Goal: Task Accomplishment & Management: Manage account settings

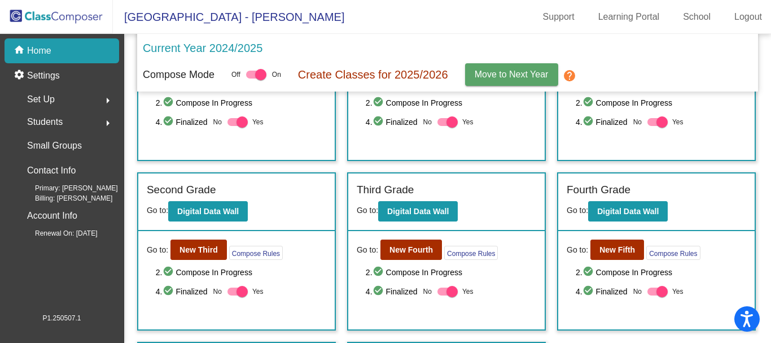
scroll to position [113, 0]
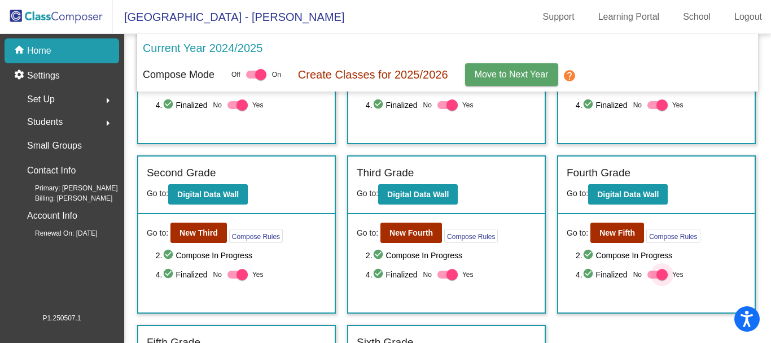
click at [657, 272] on div at bounding box center [662, 274] width 11 height 11
click at [653, 278] on input "Yes" at bounding box center [653, 278] width 1 height 1
checkbox input "false"
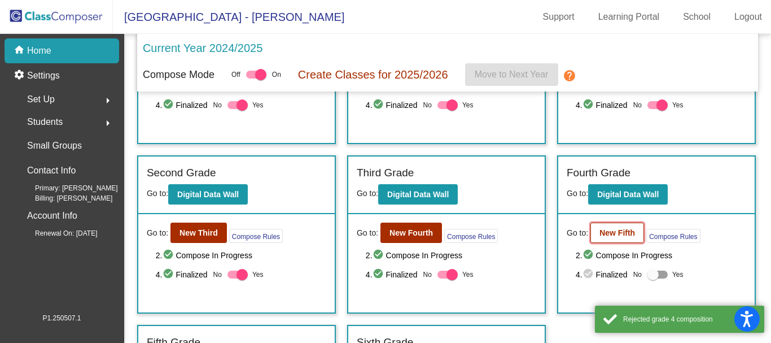
click at [607, 233] on b "New Fifth" at bounding box center [618, 232] width 36 height 9
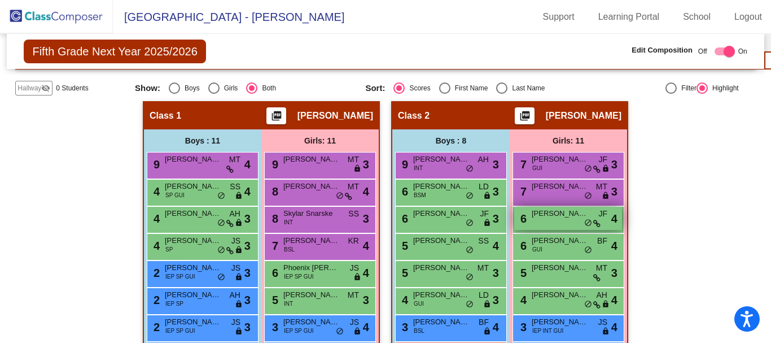
scroll to position [339, 0]
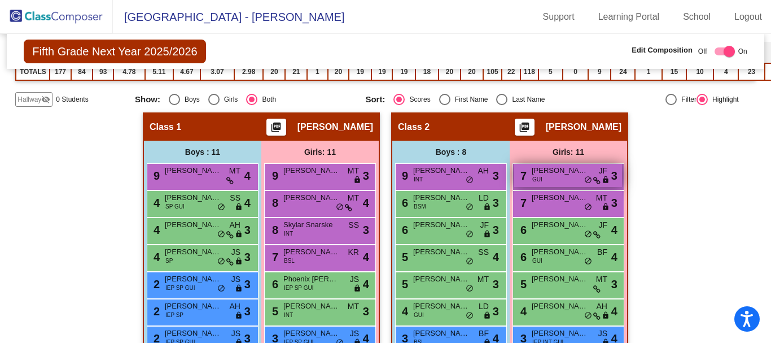
click at [558, 172] on span "[PERSON_NAME]" at bounding box center [560, 170] width 56 height 11
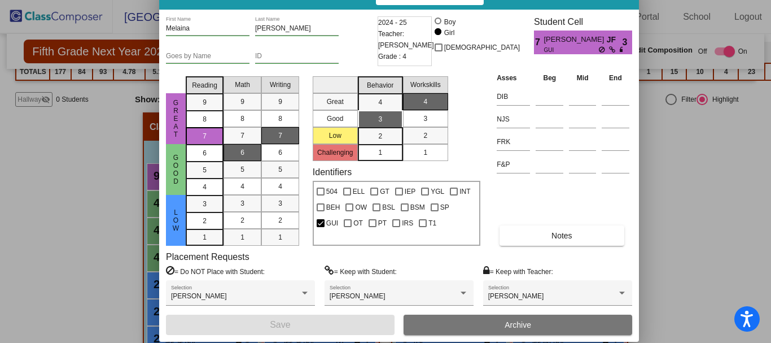
drag, startPoint x: 533, startPoint y: 18, endPoint x: 553, endPoint y: -8, distance: 33.3
click at [553, 0] on html "Accessibility Screen-Reader Guide, Feedback, and Issue Reporting | New window M…" at bounding box center [385, 171] width 771 height 343
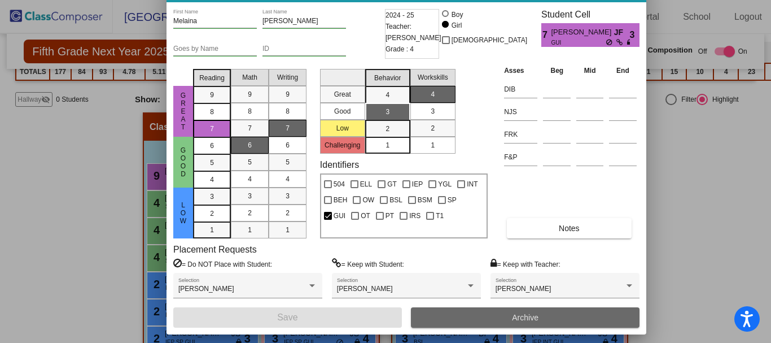
click at [524, 315] on span "Archive" at bounding box center [525, 317] width 27 height 9
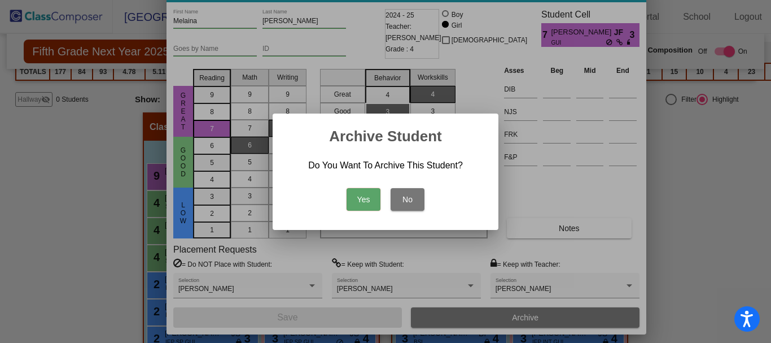
click at [363, 198] on button "Yes" at bounding box center [364, 199] width 34 height 23
